Goal: Task Accomplishment & Management: Use online tool/utility

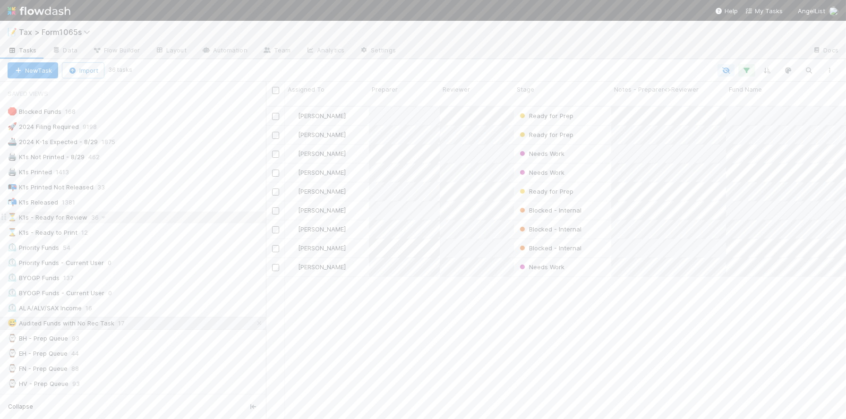
click at [168, 221] on div "⏳ K1s - Ready for Review 36" at bounding box center [137, 218] width 258 height 12
click at [554, 261] on div "Loading..." at bounding box center [555, 262] width 17 height 17
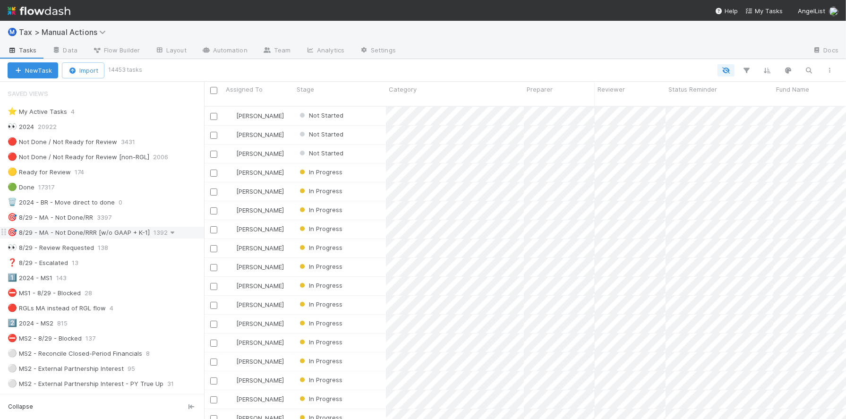
click at [175, 234] on icon at bounding box center [172, 233] width 9 height 6
click at [156, 237] on div "View Settings Default for everyone Rename this view Delete this view" at bounding box center [423, 209] width 846 height 419
click at [154, 237] on span "1392" at bounding box center [166, 233] width 24 height 12
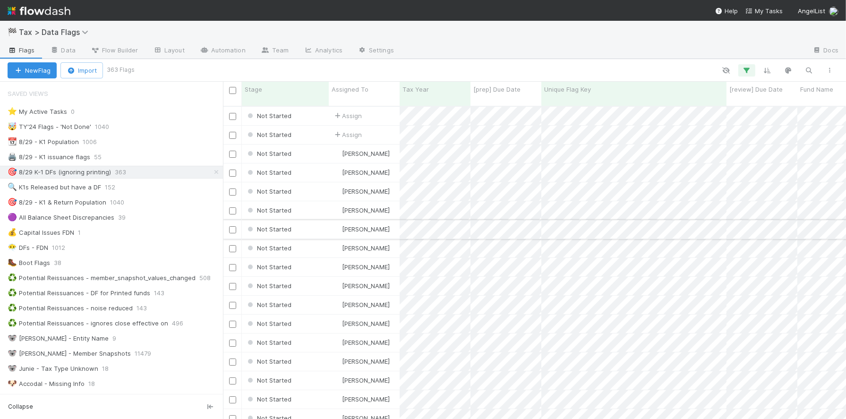
scroll to position [312, 615]
click at [146, 208] on div "🎯 8/29 - K1 & Return Population 1040" at bounding box center [115, 203] width 215 height 12
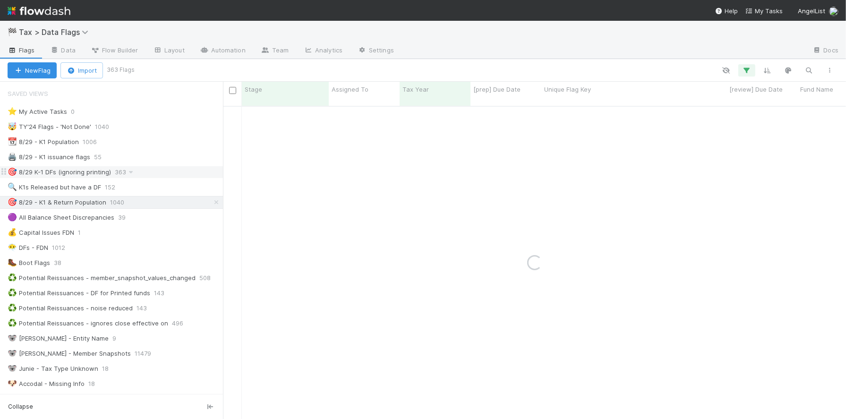
click at [153, 175] on div "🎯 8/29 K-1 DFs (ignoring printing) 363" at bounding box center [115, 172] width 215 height 12
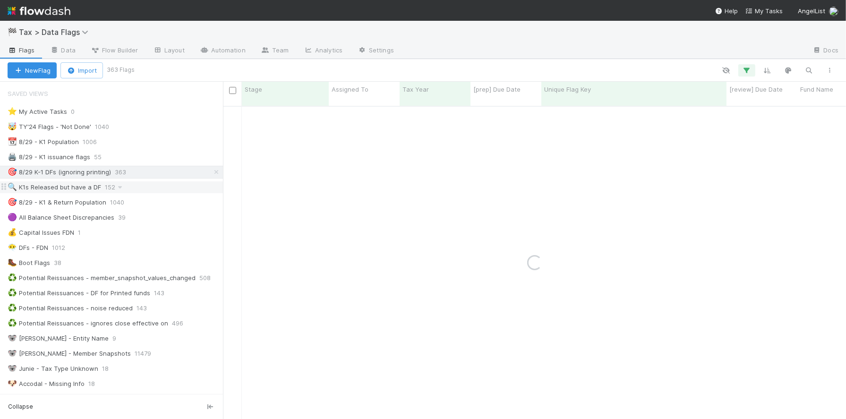
click at [138, 190] on div "🔍 K1s Released but have a DF 152" at bounding box center [115, 187] width 215 height 12
click at [135, 166] on div "🎯 8/29 K-1 DFs (ignoring printing) 363" at bounding box center [111, 172] width 223 height 13
click at [151, 179] on div "🎯 8/29 K-1 DFs (ignoring printing) 363" at bounding box center [111, 172] width 223 height 13
click at [157, 177] on div "🎯 8/29 K-1 DFs (ignoring printing) 363" at bounding box center [115, 172] width 215 height 12
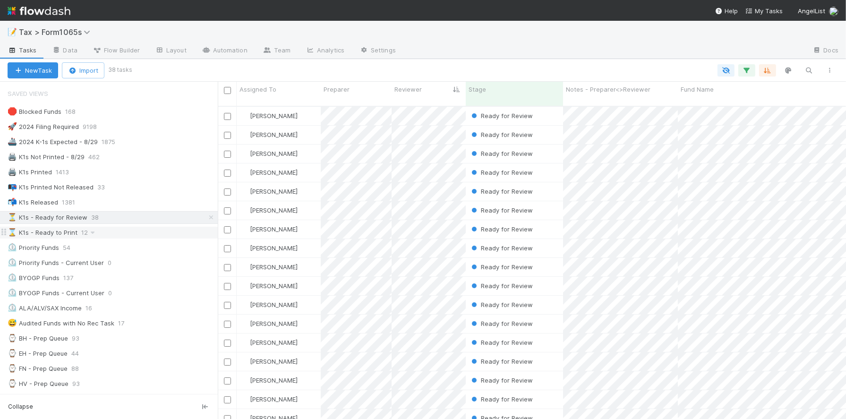
scroll to position [9, 9]
drag, startPoint x: 266, startPoint y: 224, endPoint x: 218, endPoint y: 231, distance: 48.6
click at [218, 231] on div at bounding box center [218, 250] width 0 height 337
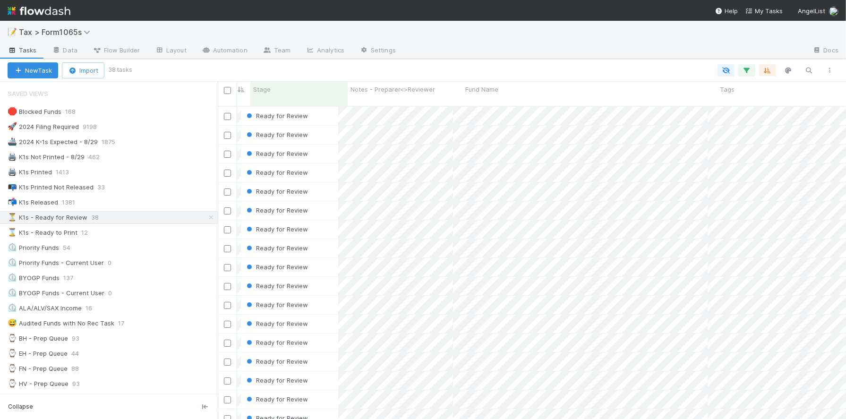
scroll to position [0, 225]
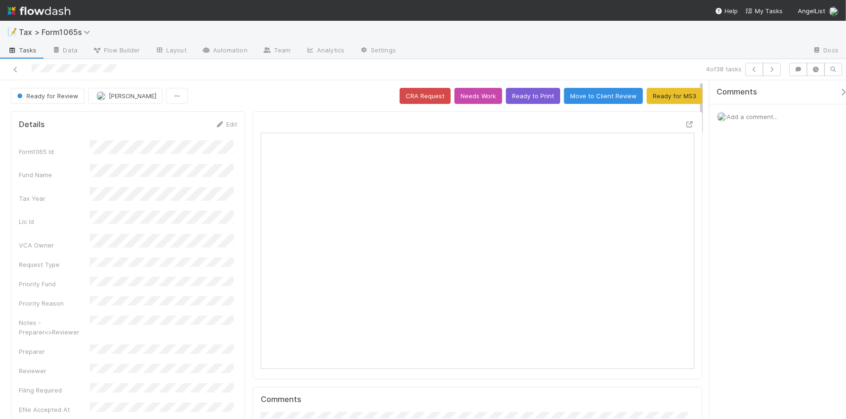
scroll to position [183, 206]
click at [524, 99] on button "Ready to Print" at bounding box center [533, 96] width 54 height 16
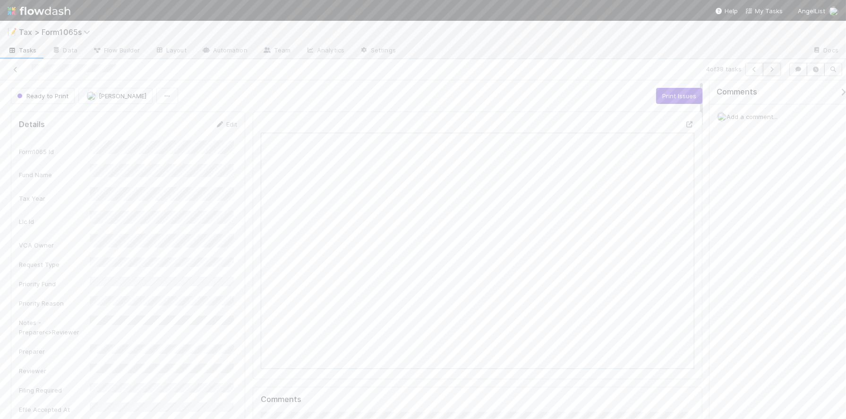
click at [775, 72] on icon "button" at bounding box center [771, 70] width 9 height 6
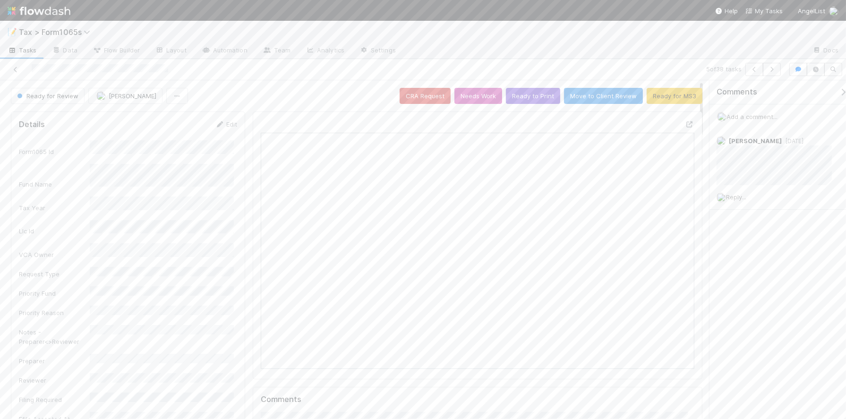
scroll to position [183, 419]
click at [769, 68] on icon "button" at bounding box center [771, 70] width 9 height 6
click at [227, 121] on link "Edit" at bounding box center [226, 124] width 22 height 8
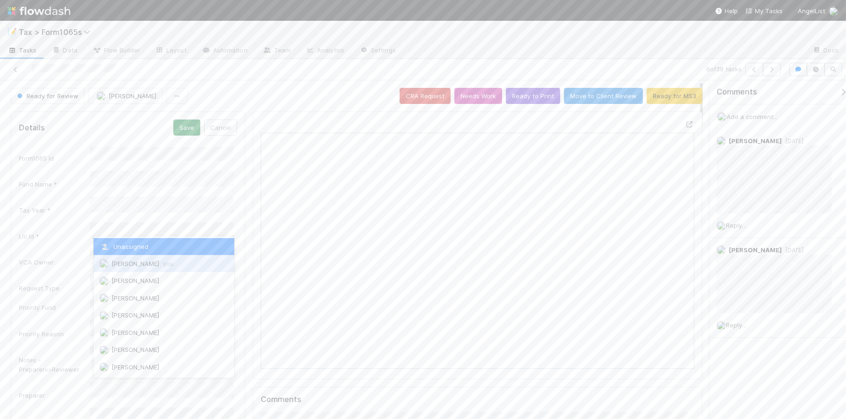
click at [150, 267] on div "Amy Gregorius you" at bounding box center [164, 263] width 140 height 17
click at [177, 125] on button "Save" at bounding box center [186, 128] width 27 height 16
